Goal: Task Accomplishment & Management: Use online tool/utility

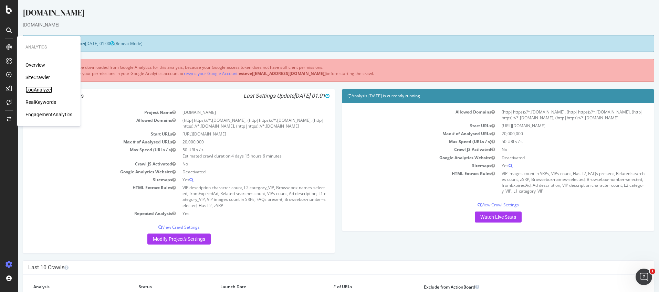
click at [43, 87] on div "LogAnalyzer" at bounding box center [38, 89] width 27 height 7
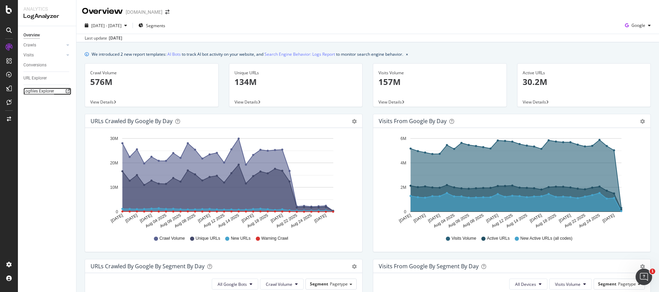
click at [41, 91] on div "Logfiles Explorer" at bounding box center [38, 91] width 31 height 7
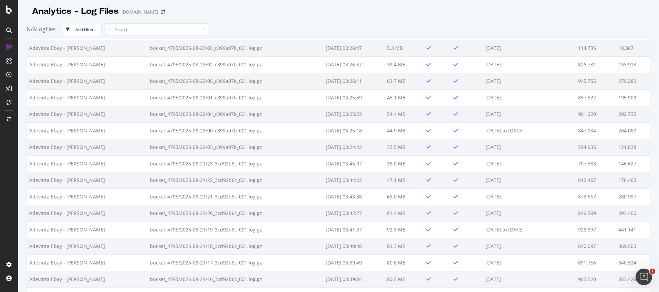
scroll to position [3036, 0]
